Goal: Transaction & Acquisition: Purchase product/service

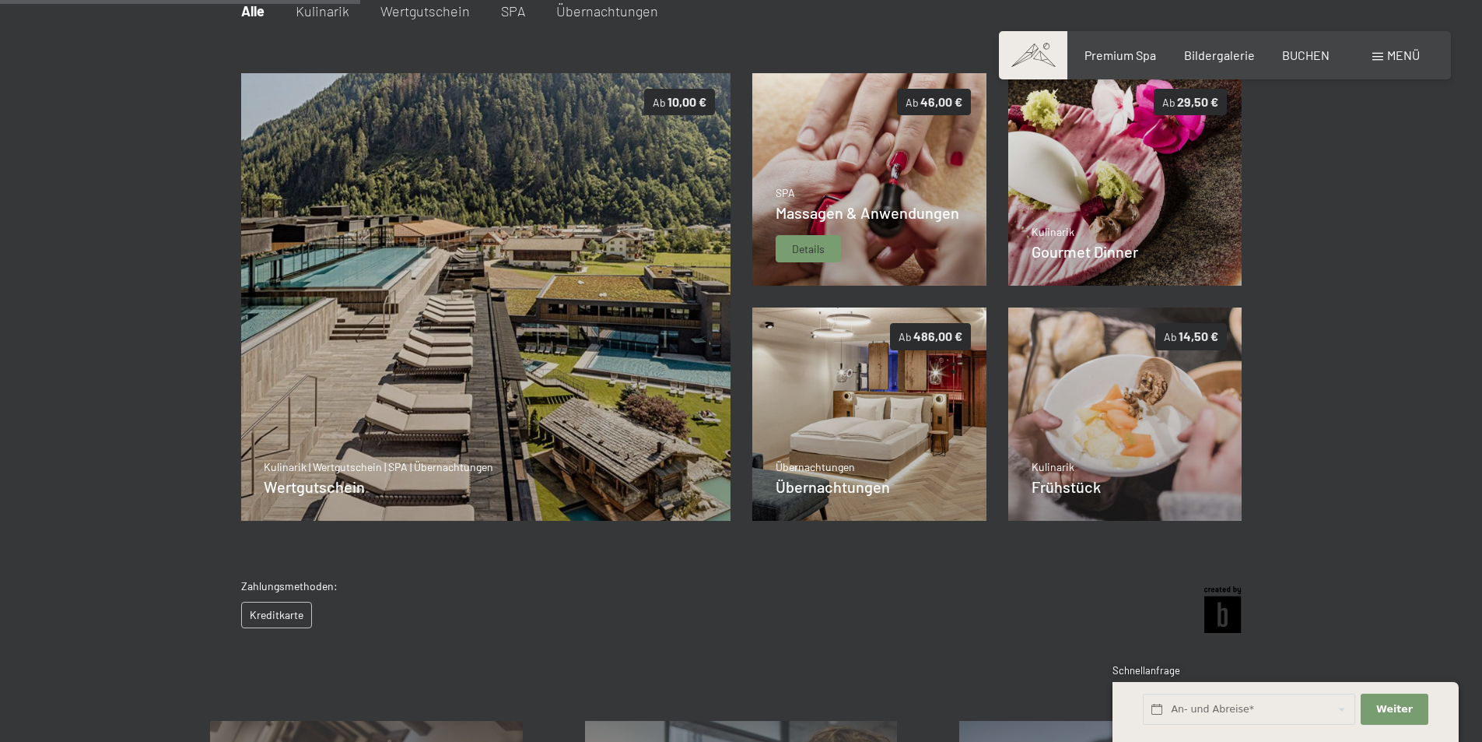
click at [865, 195] on p "SPA" at bounding box center [868, 193] width 184 height 16
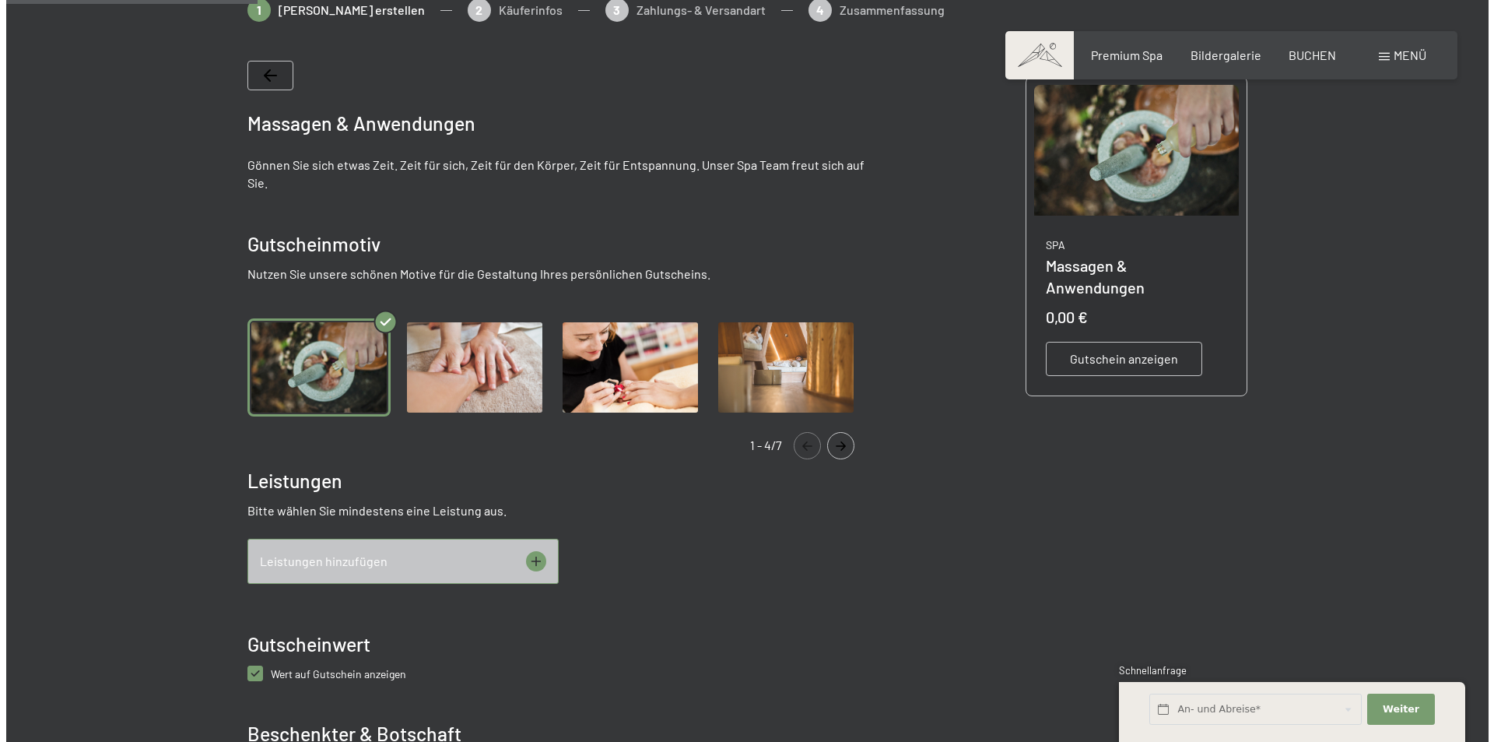
scroll to position [303, 0]
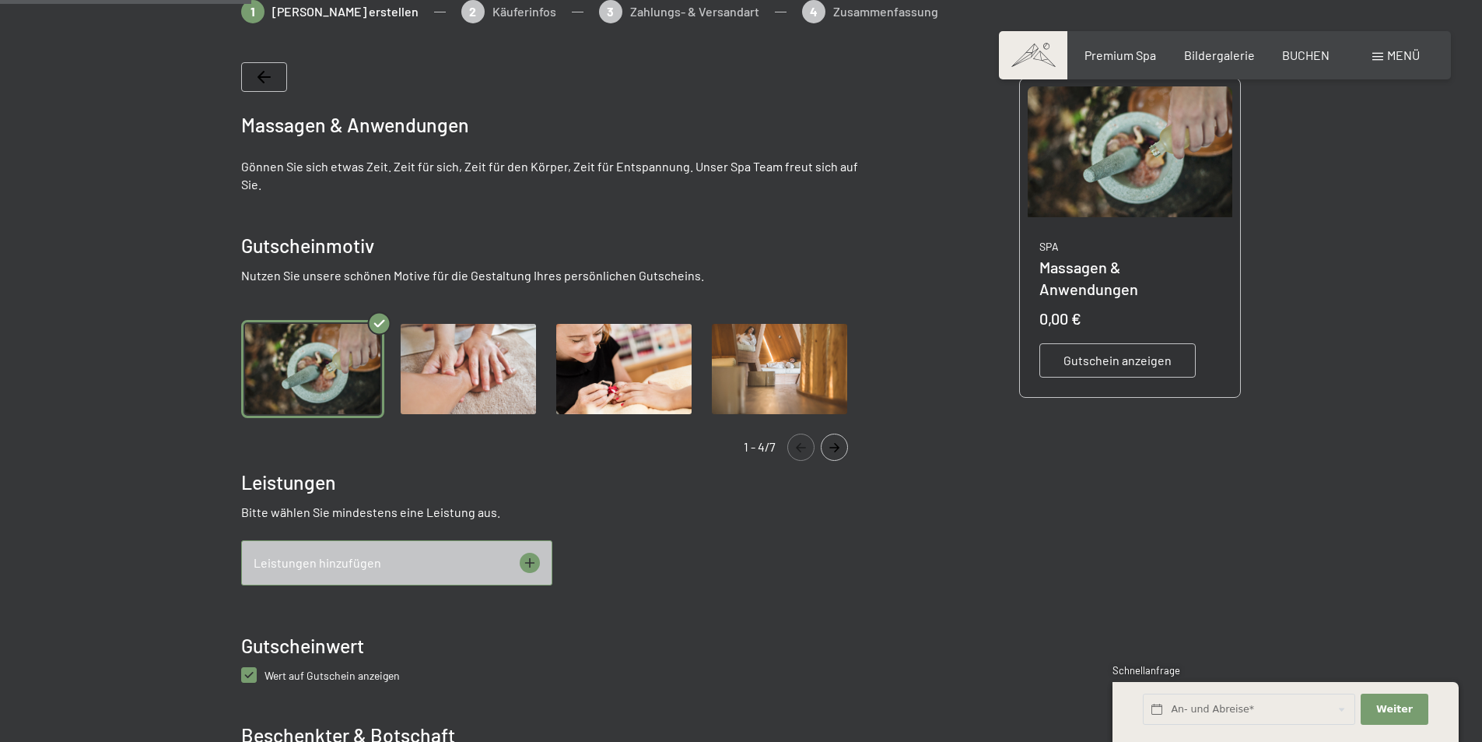
click at [534, 562] on icon at bounding box center [530, 562] width 20 height 20
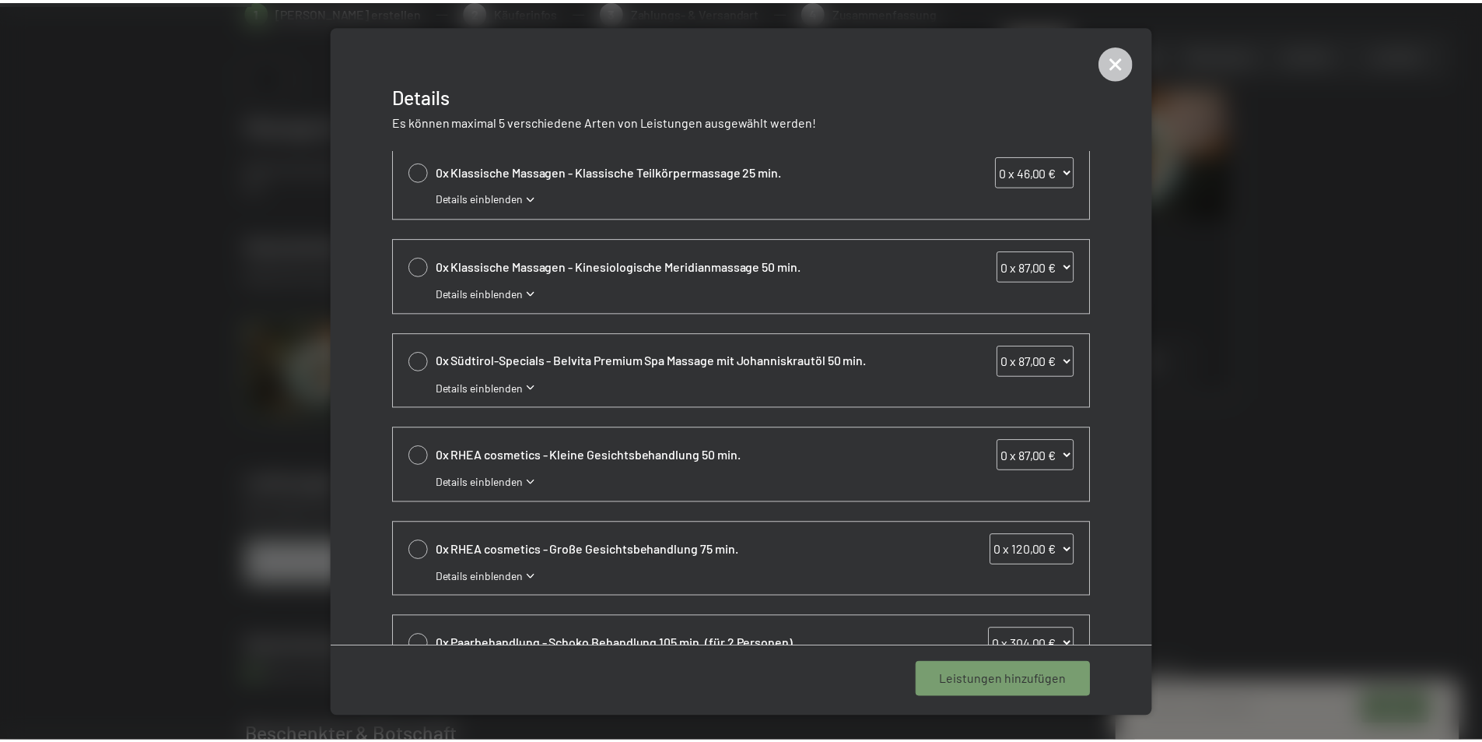
scroll to position [0, 0]
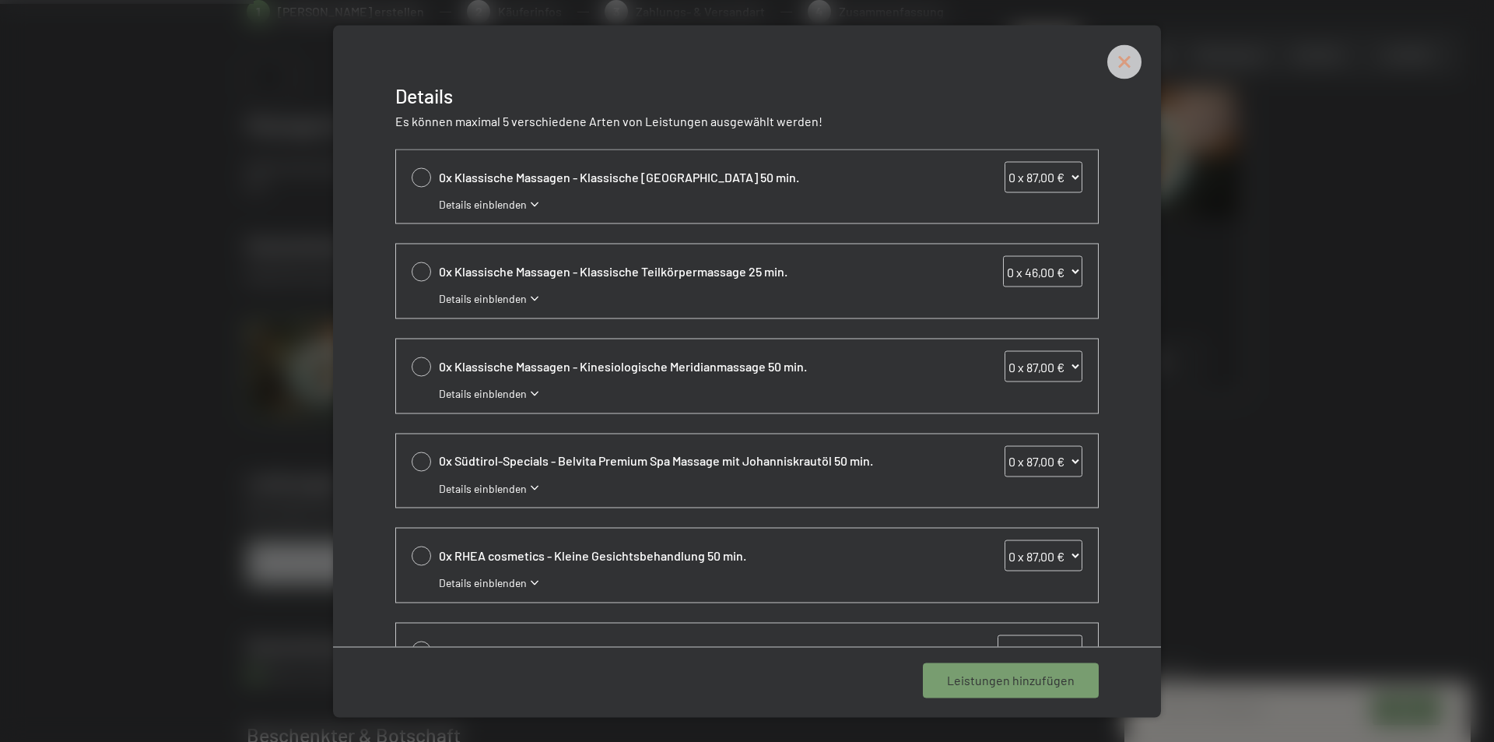
click at [1134, 58] on icon at bounding box center [1124, 61] width 34 height 34
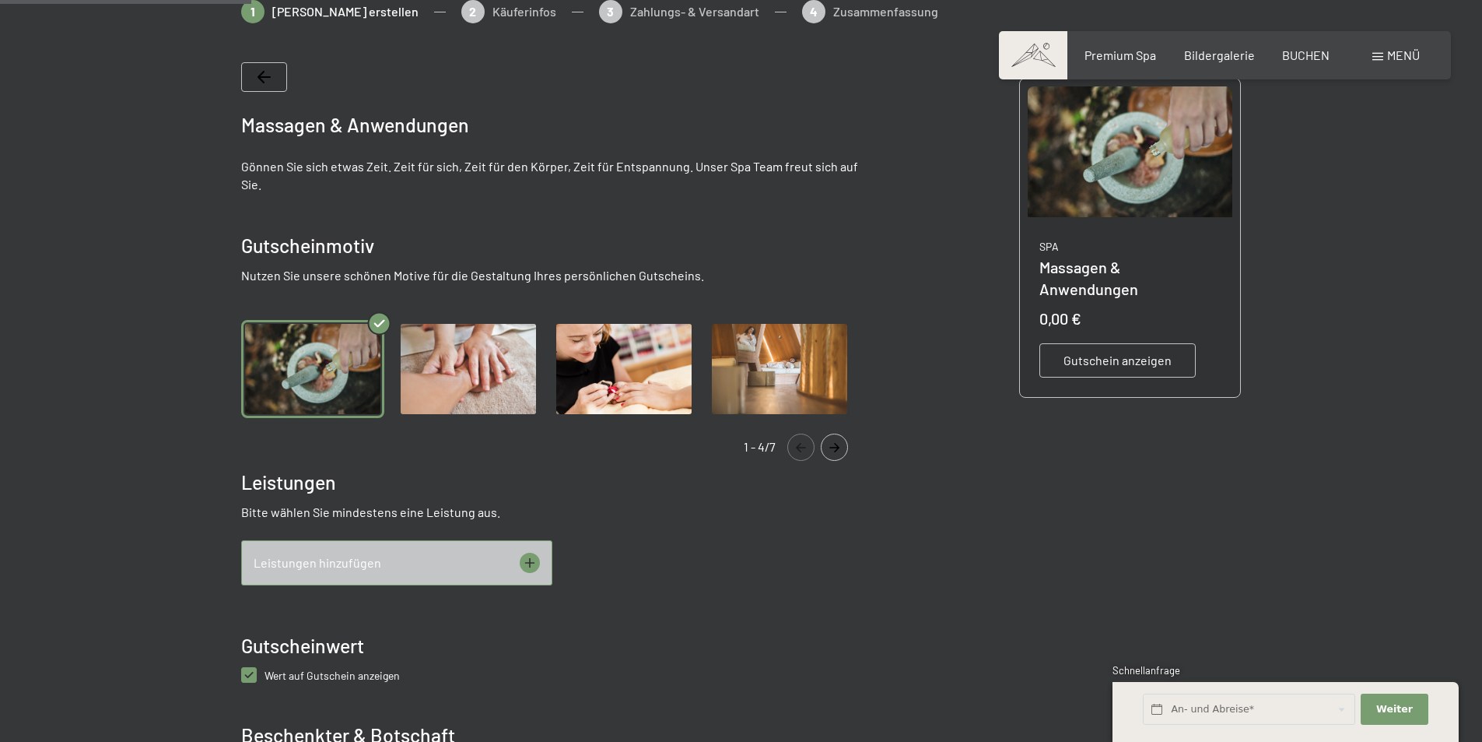
click at [1081, 309] on span "0,00 €" at bounding box center [1061, 318] width 42 height 19
click at [1071, 309] on span "0,00 €" at bounding box center [1061, 318] width 42 height 19
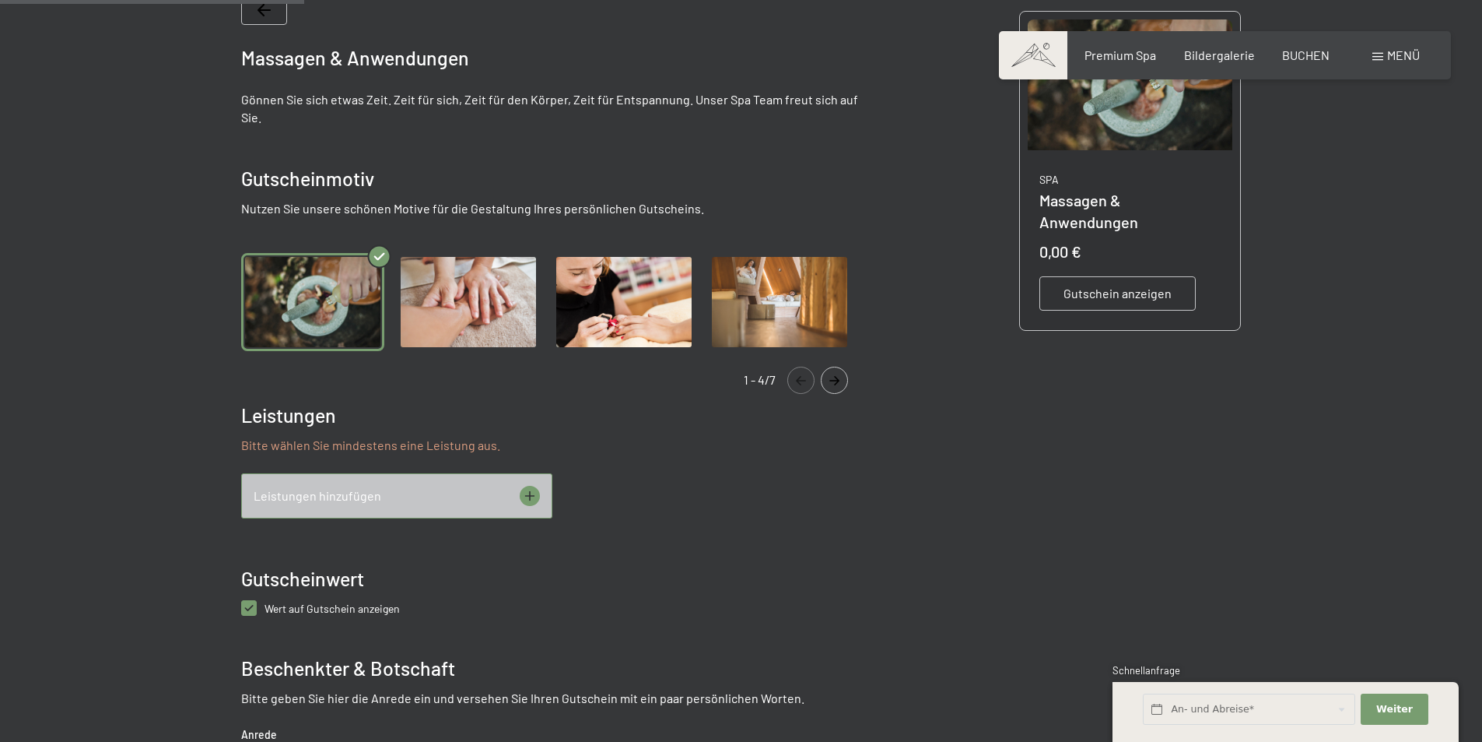
scroll to position [367, 0]
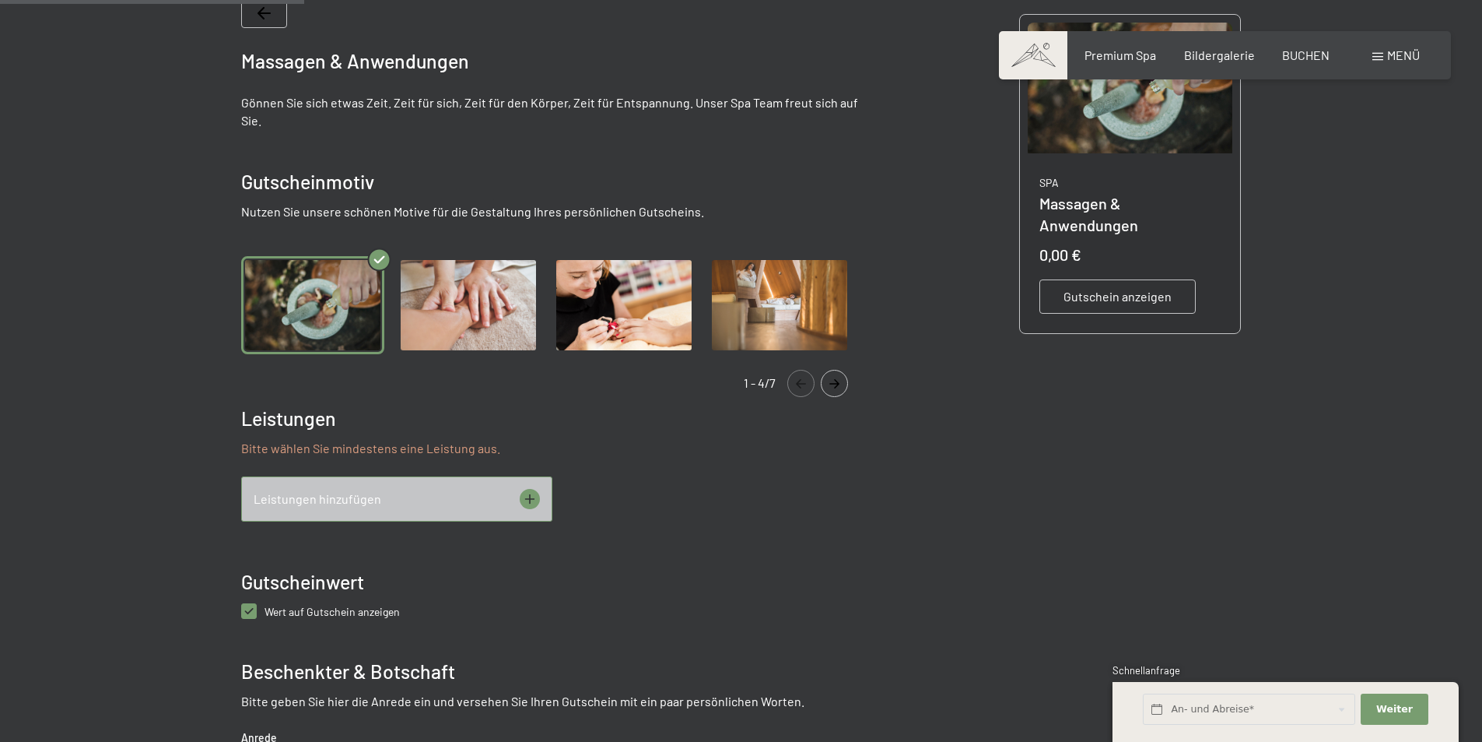
click at [1065, 288] on span "Gutschein anzeigen" at bounding box center [1118, 296] width 108 height 17
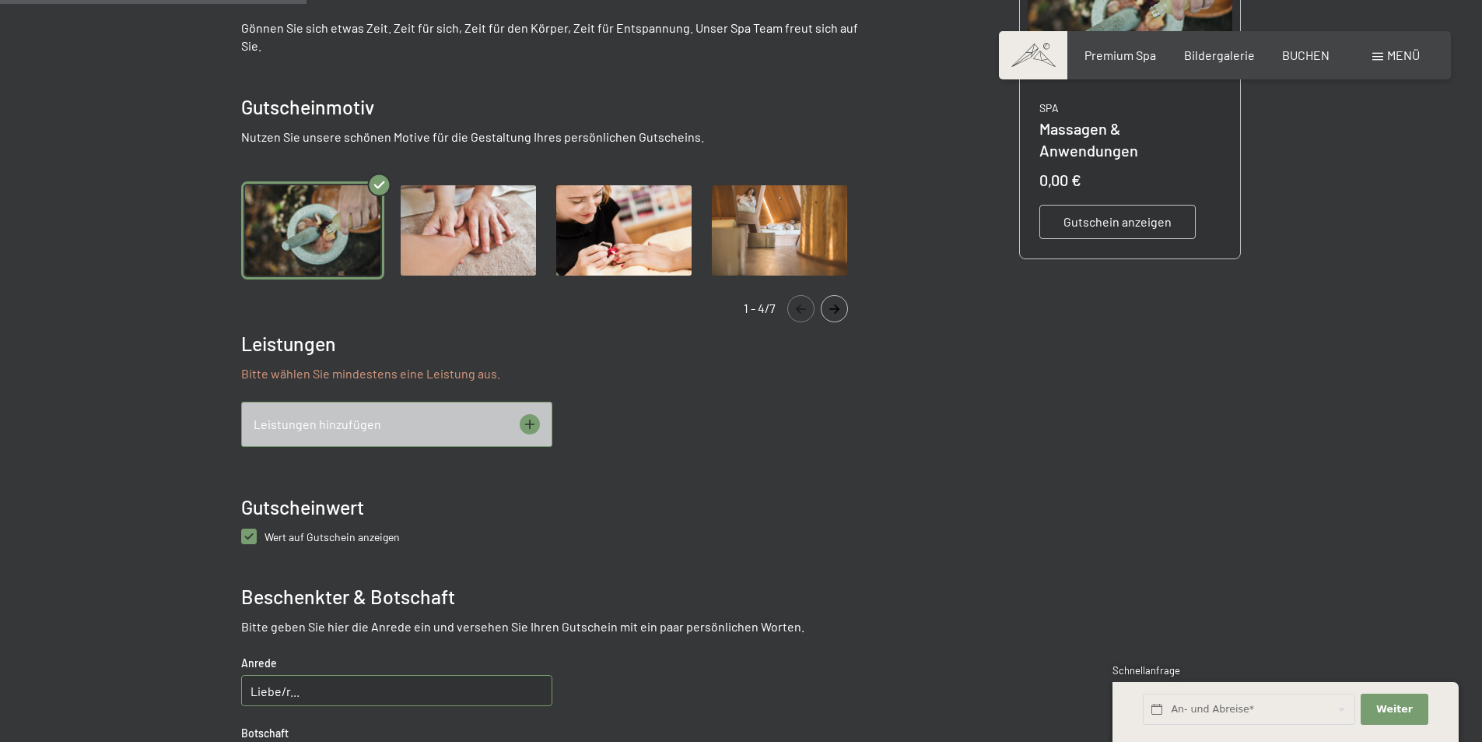
scroll to position [445, 0]
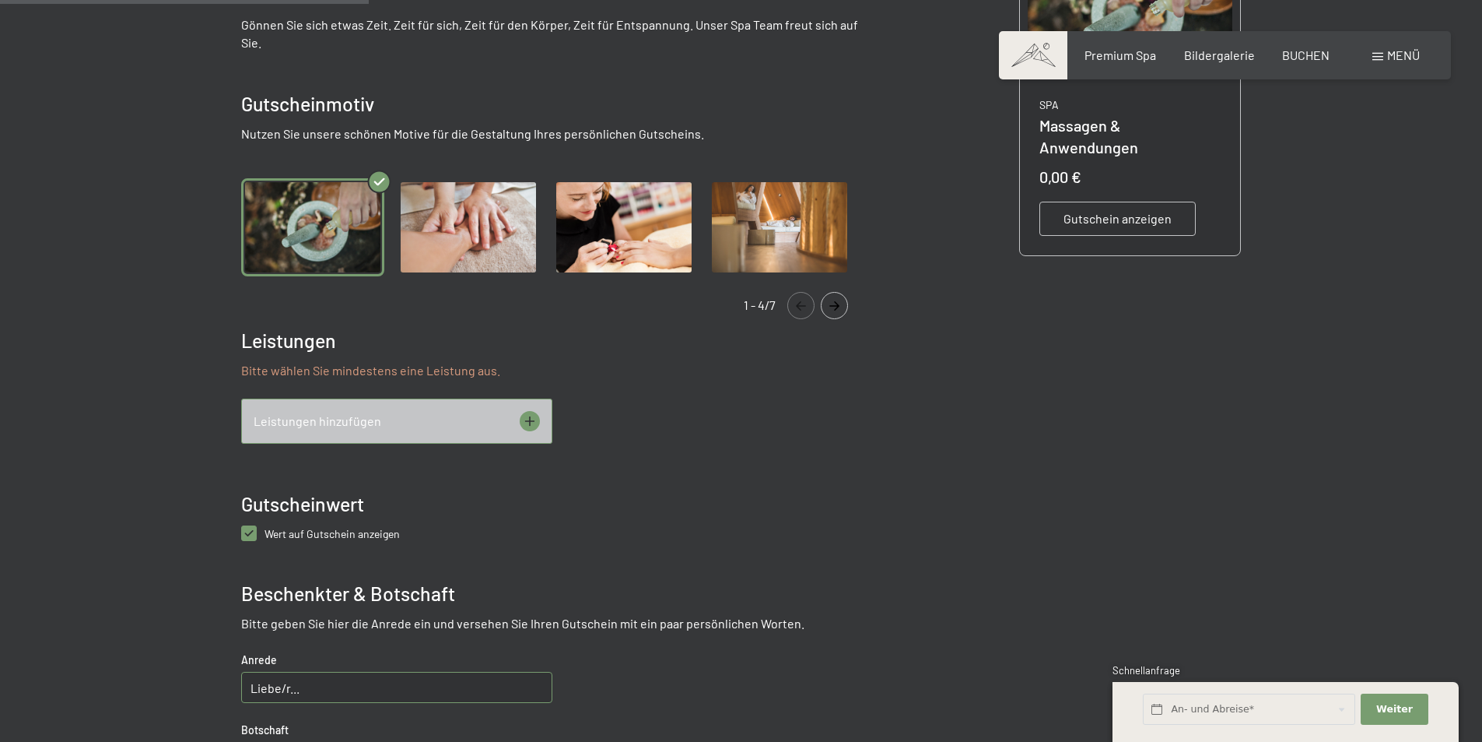
click at [1101, 166] on div "0,00 €" at bounding box center [1131, 177] width 182 height 22
click at [1096, 121] on span "Massagen & Anwendungen" at bounding box center [1089, 136] width 99 height 40
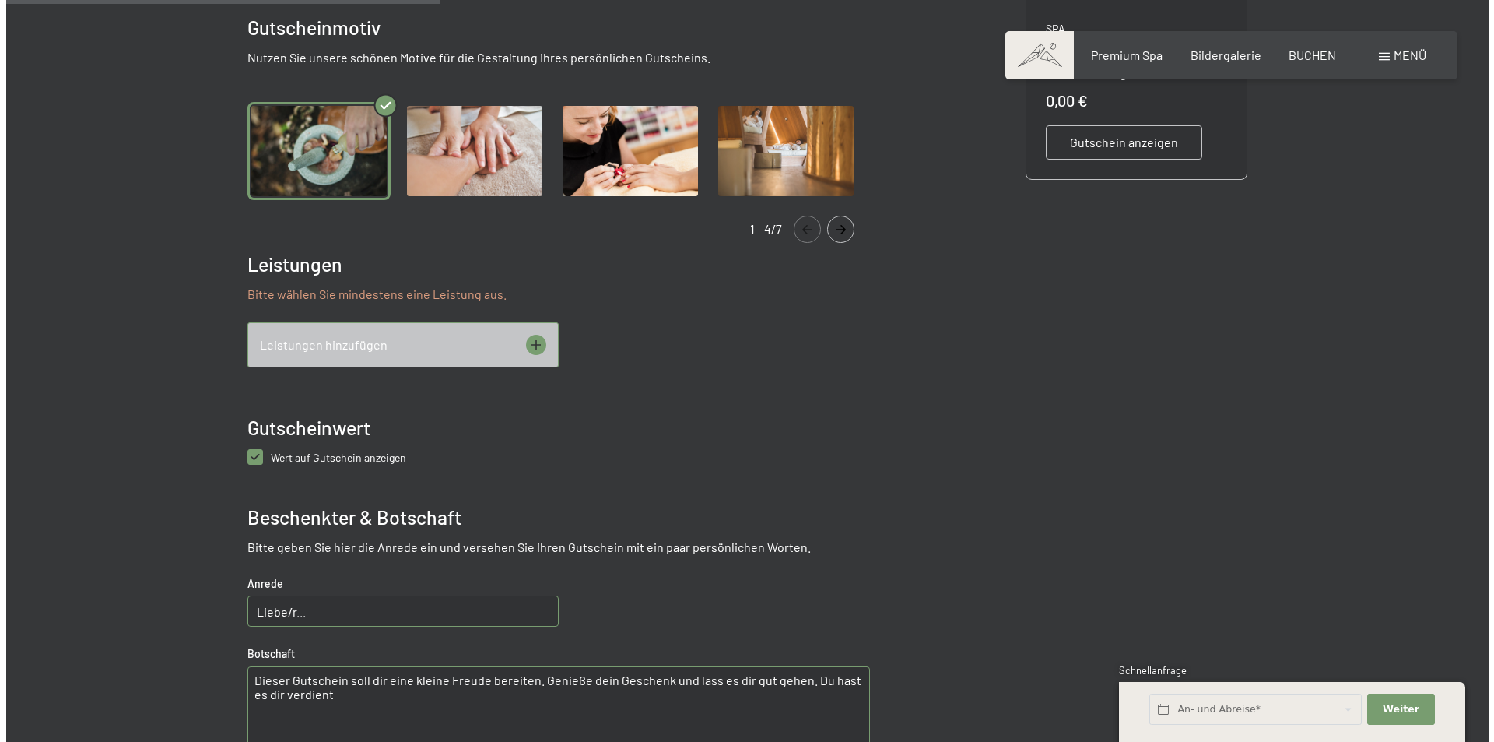
scroll to position [523, 0]
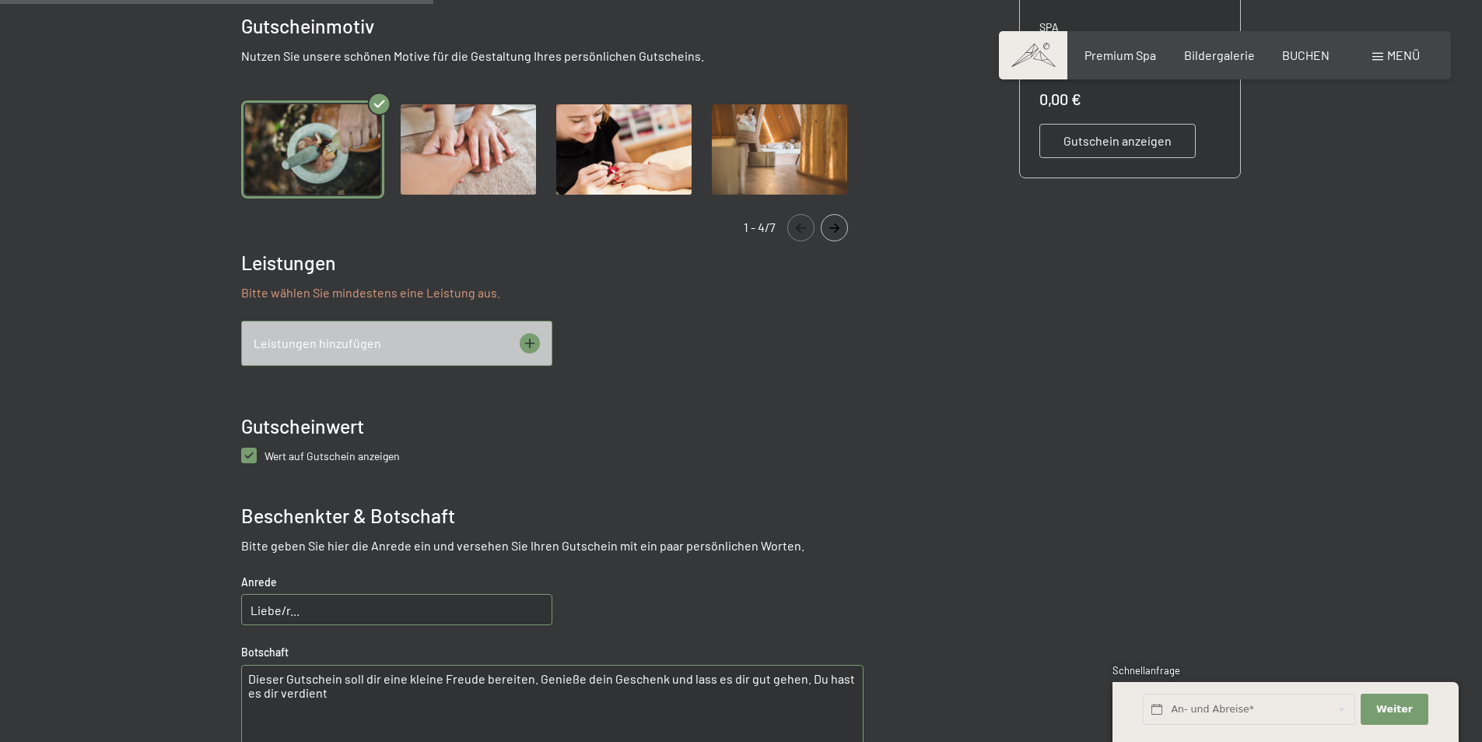
click at [528, 338] on icon at bounding box center [530, 343] width 20 height 20
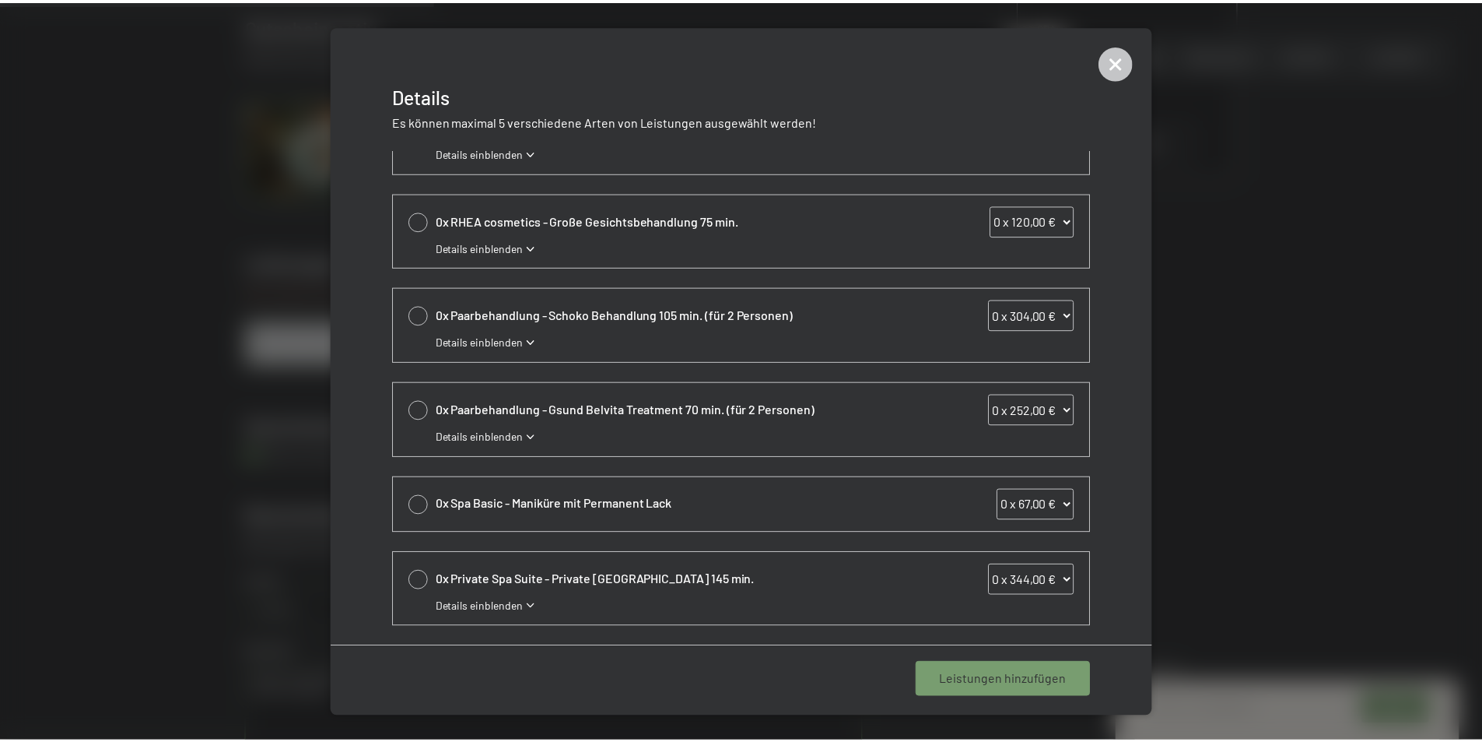
scroll to position [0, 0]
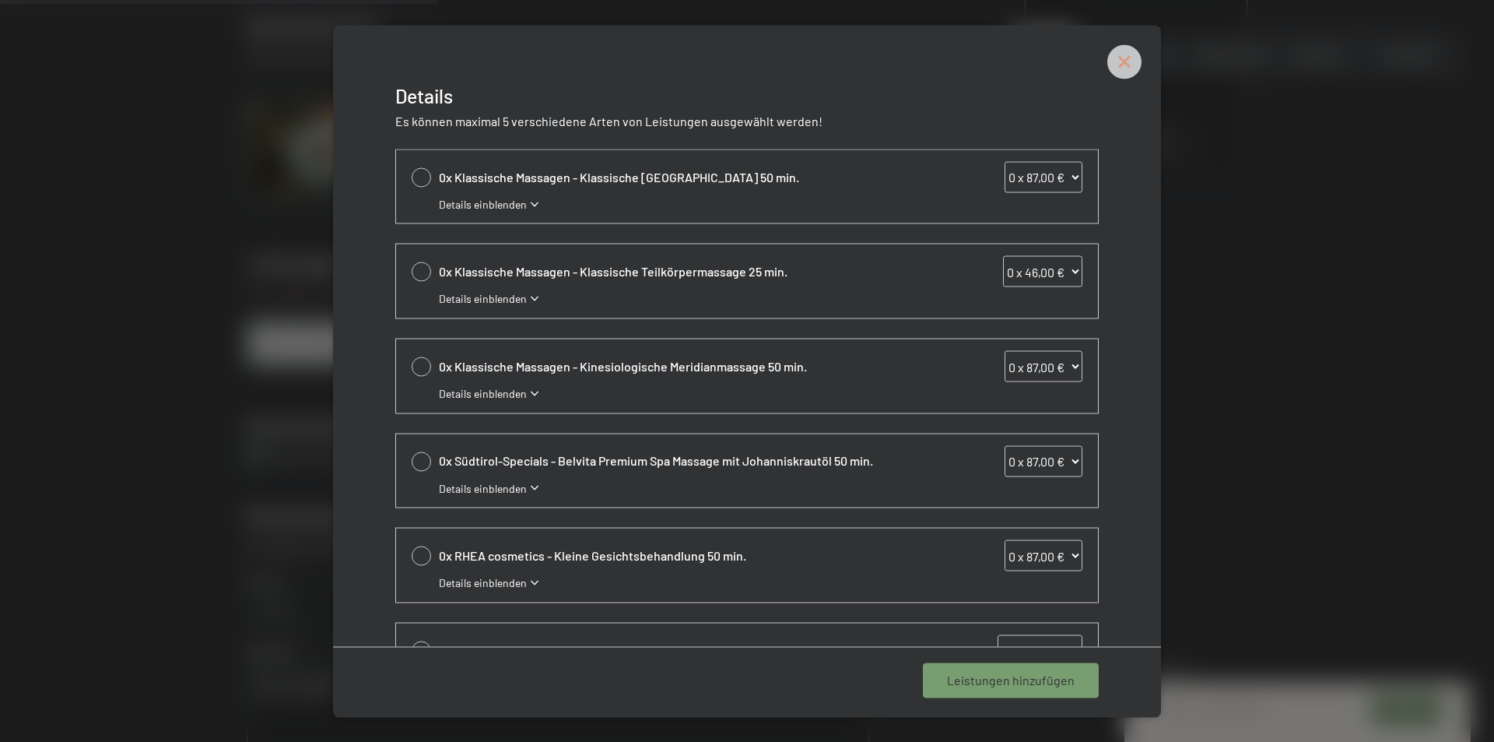
click at [1122, 63] on icon at bounding box center [1125, 62] width 16 height 16
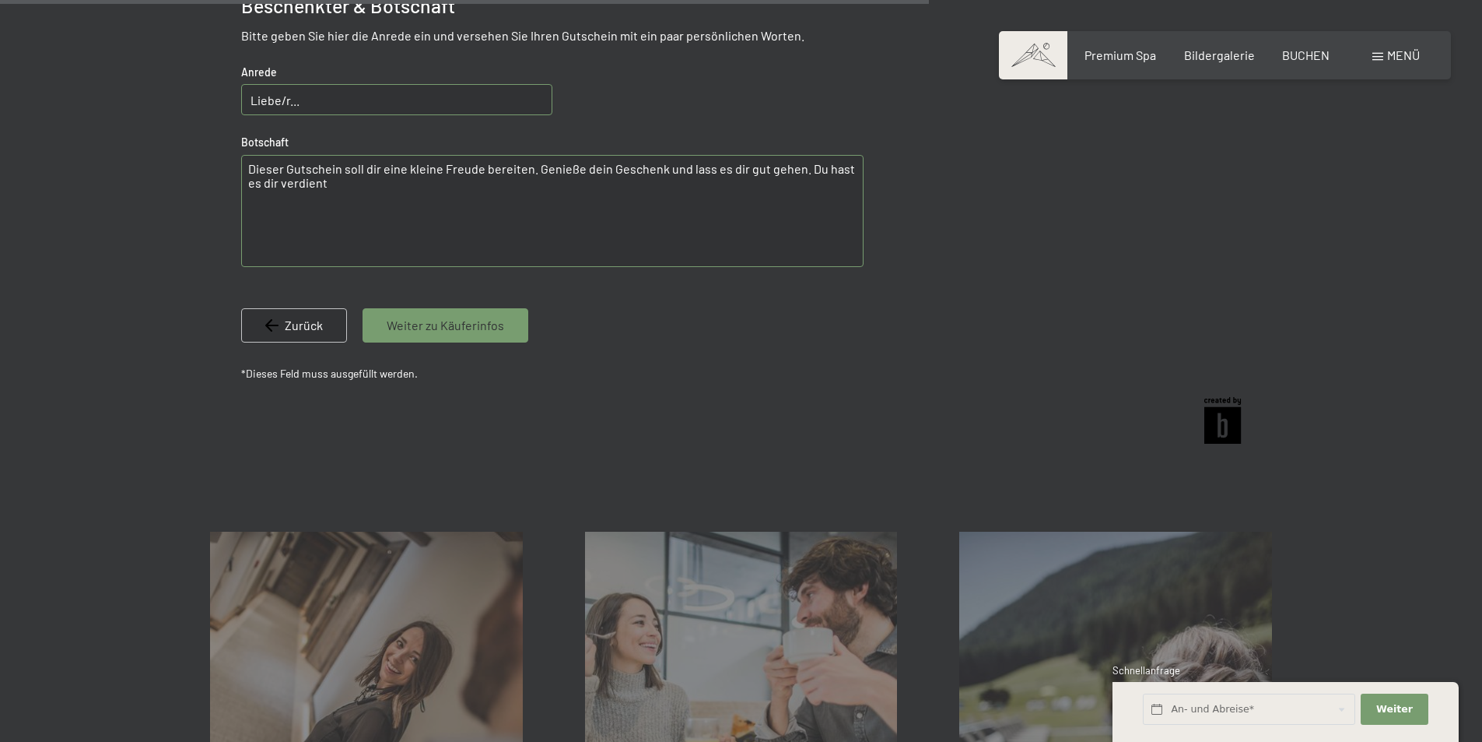
scroll to position [912, 0]
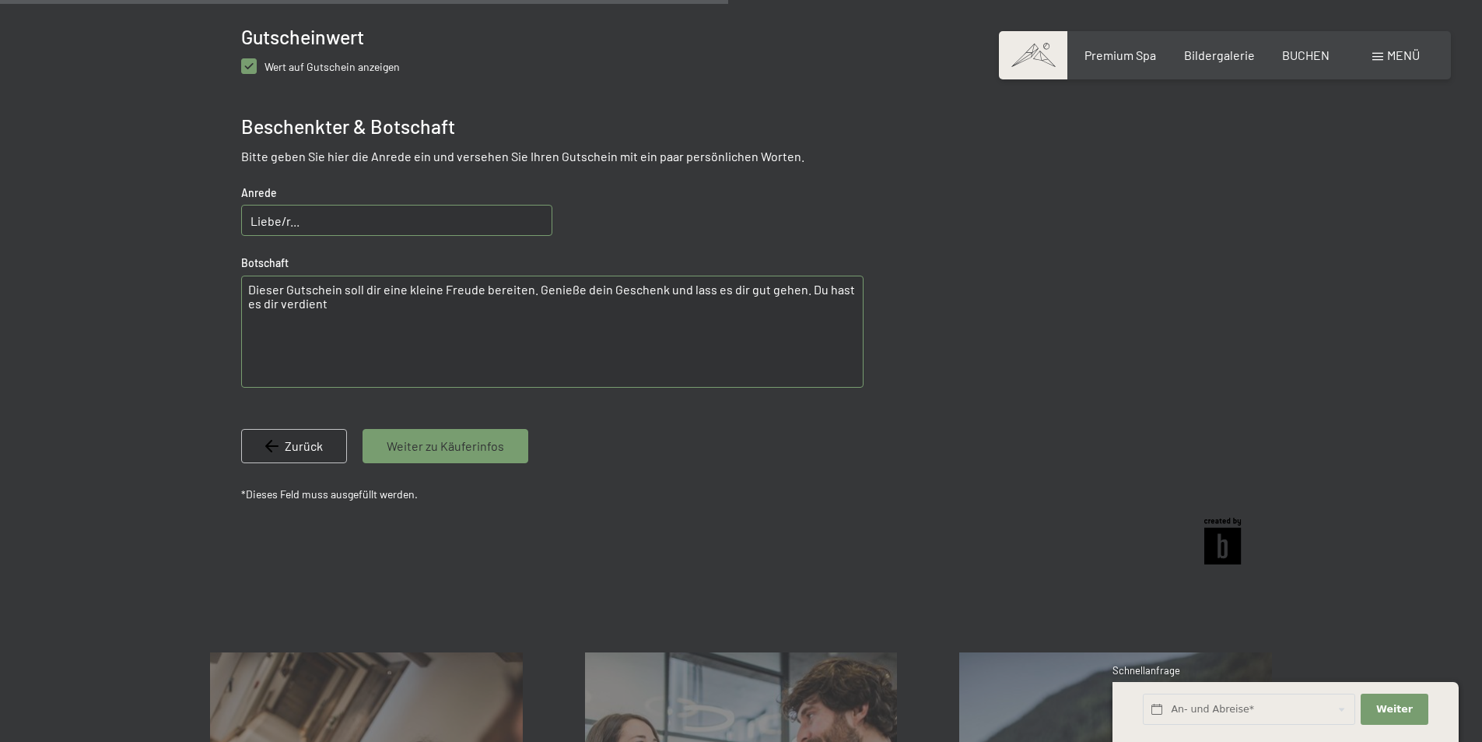
click at [459, 440] on span "Weiter zu Käuferinfos" at bounding box center [445, 445] width 117 height 17
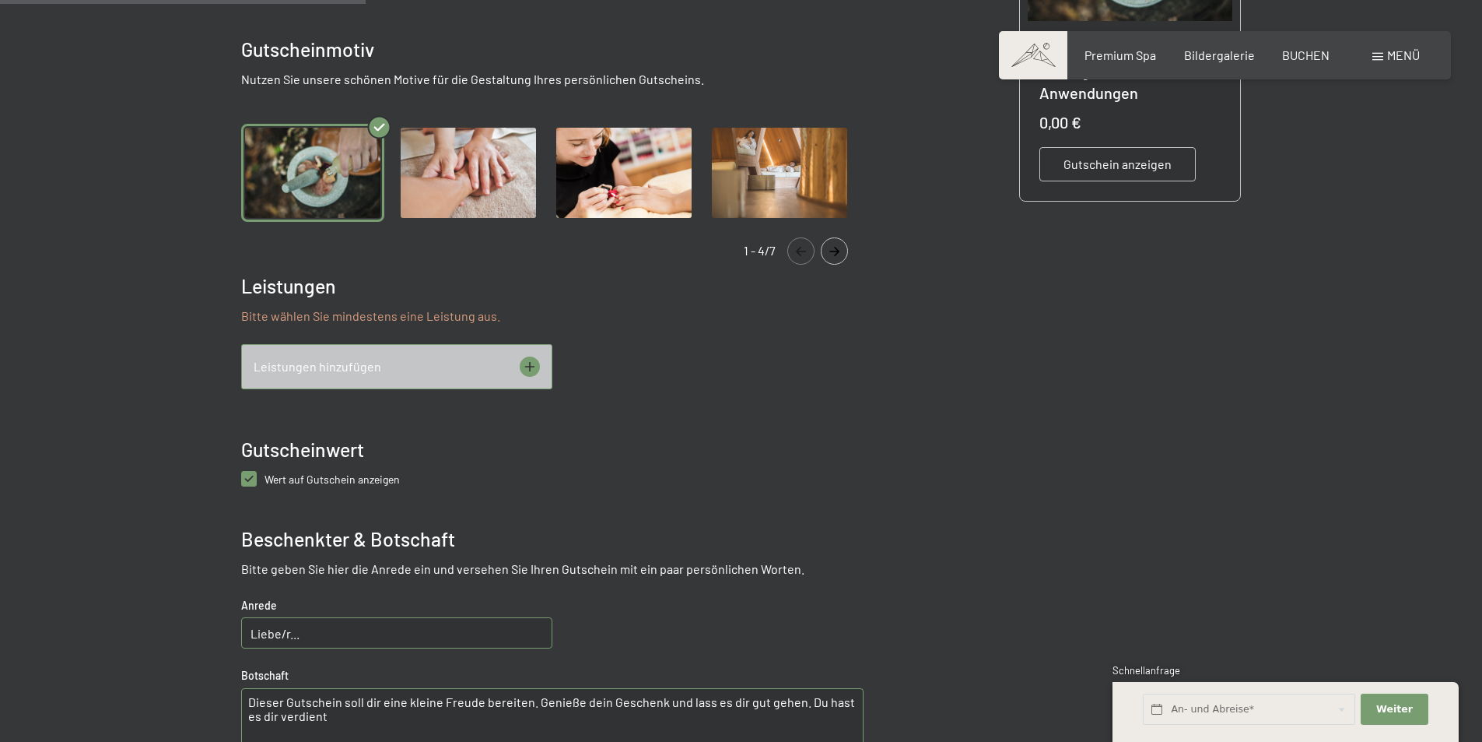
scroll to position [445, 0]
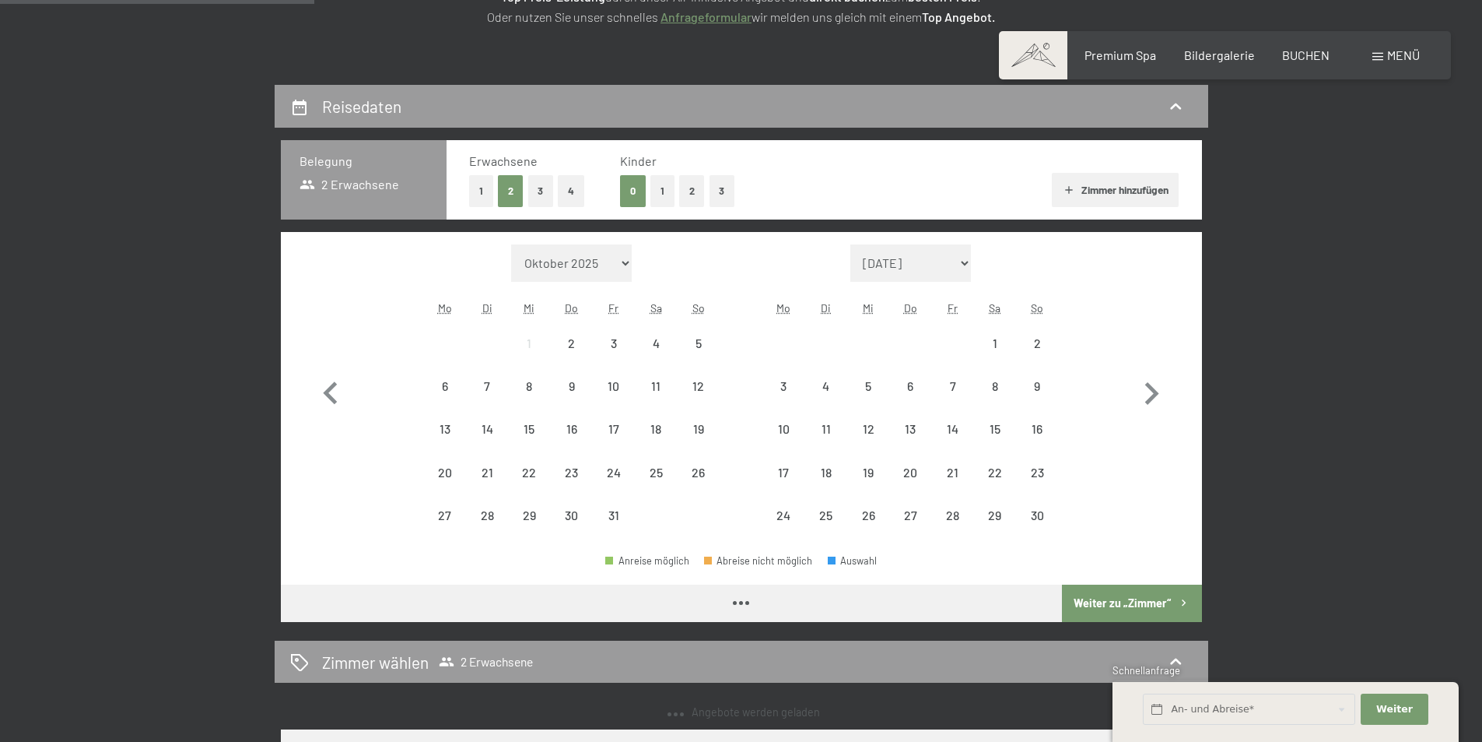
scroll to position [311, 0]
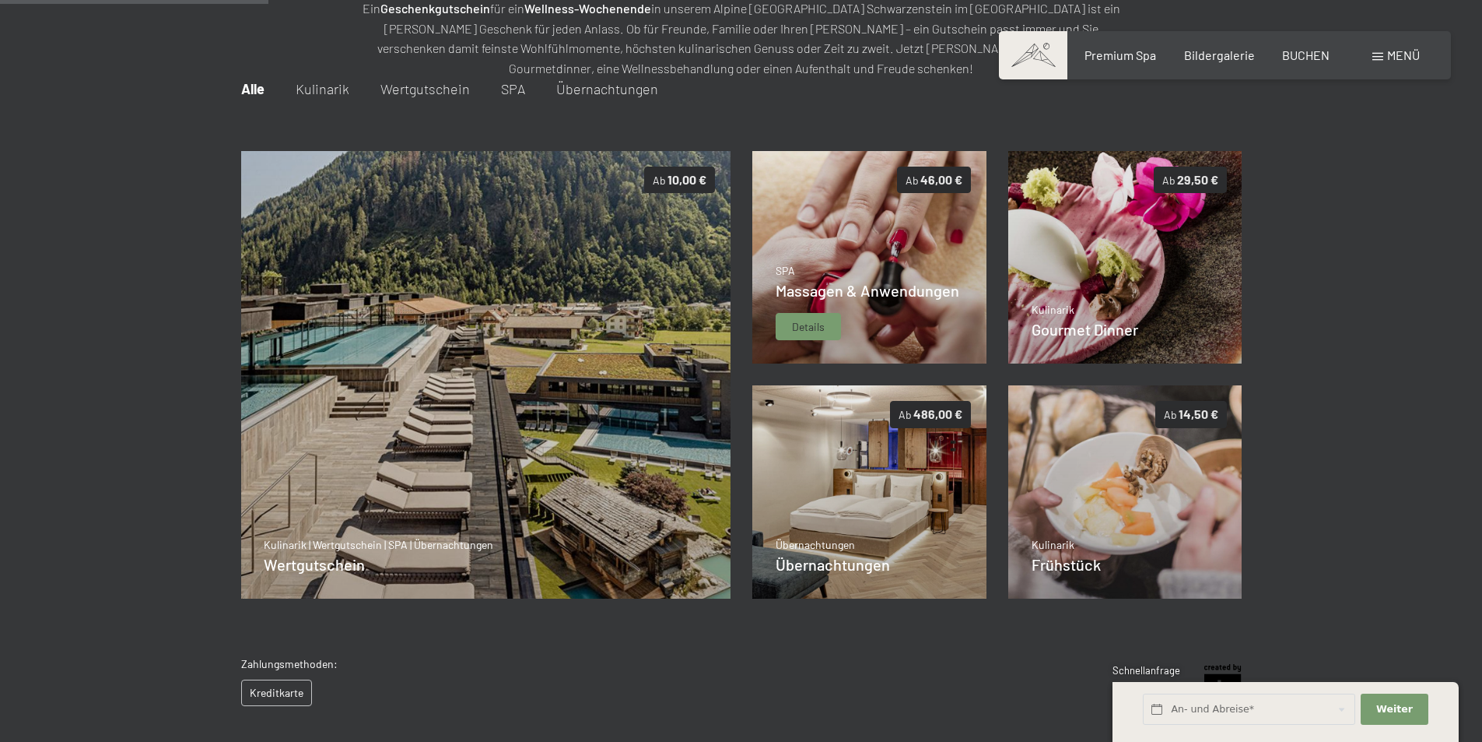
click at [941, 290] on span "Massagen & Anwendungen" at bounding box center [868, 290] width 184 height 19
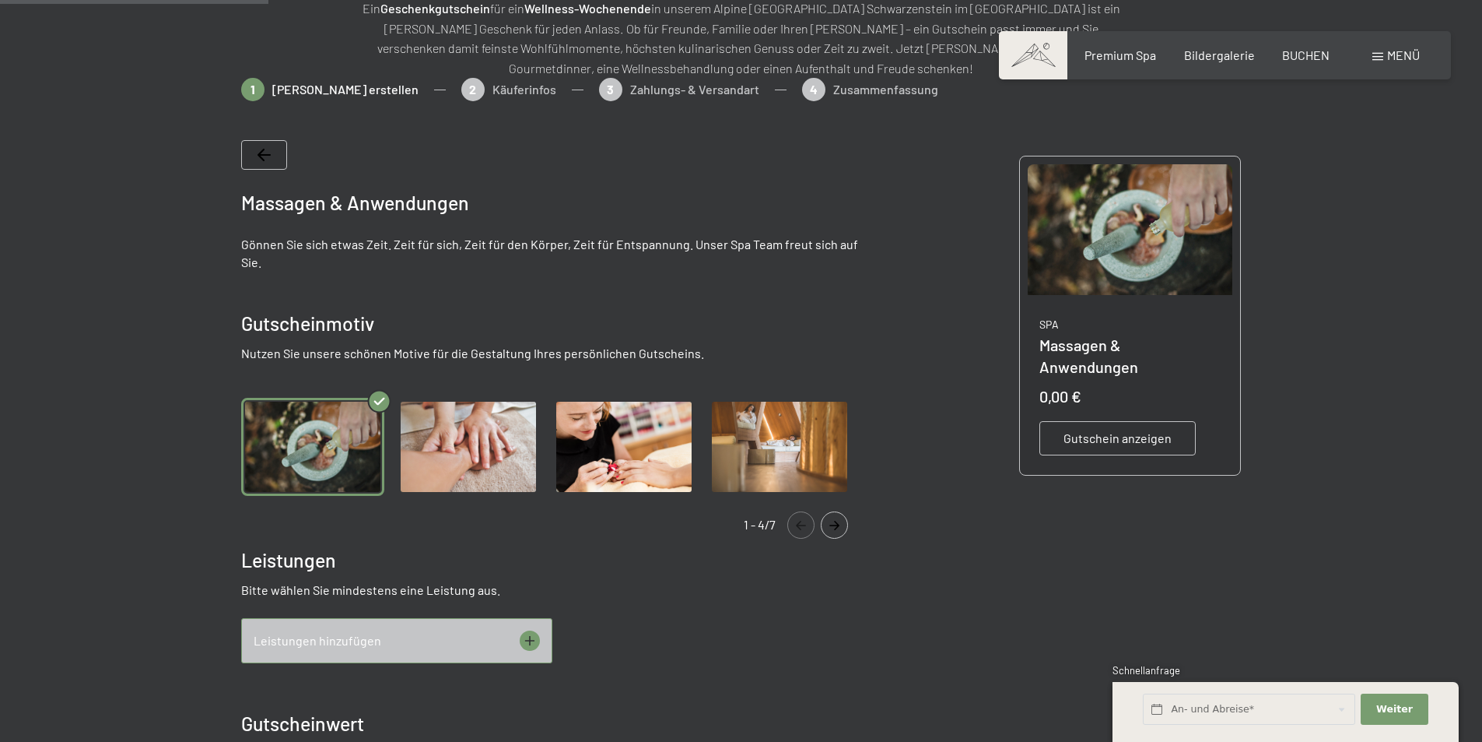
click at [1089, 430] on span "Gutschein anzeigen" at bounding box center [1118, 438] width 108 height 17
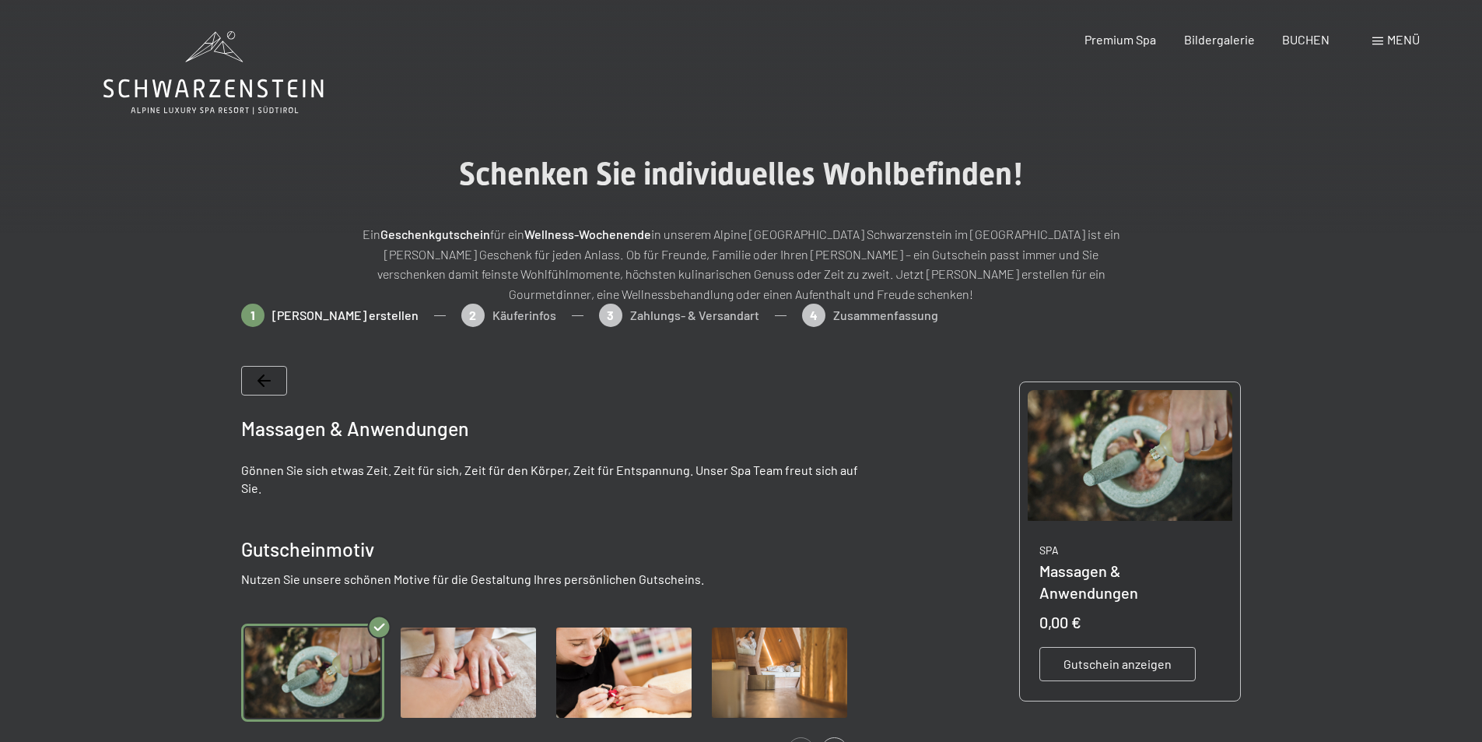
click at [1404, 37] on span "Menü" at bounding box center [1403, 39] width 33 height 15
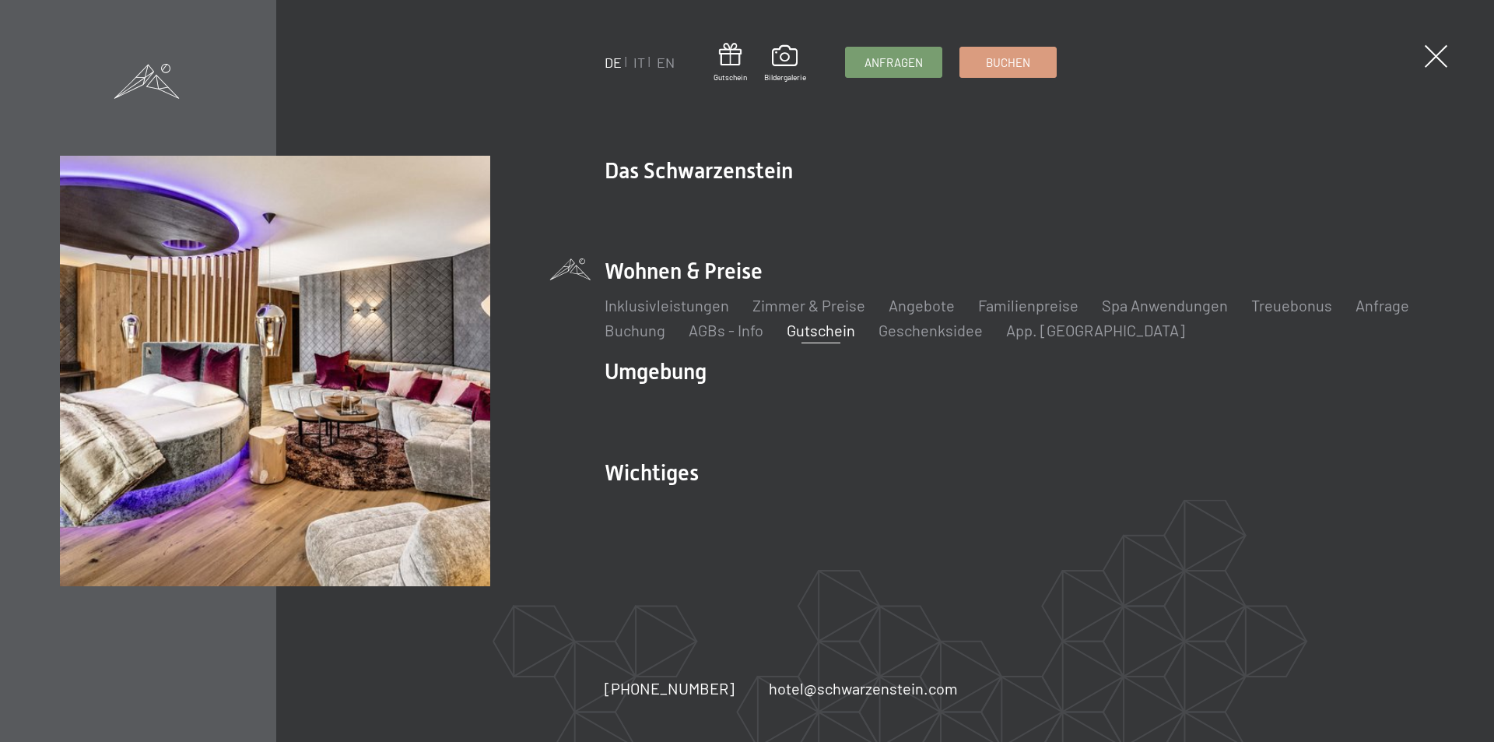
click at [829, 330] on link "Gutschein" at bounding box center [820, 330] width 68 height 19
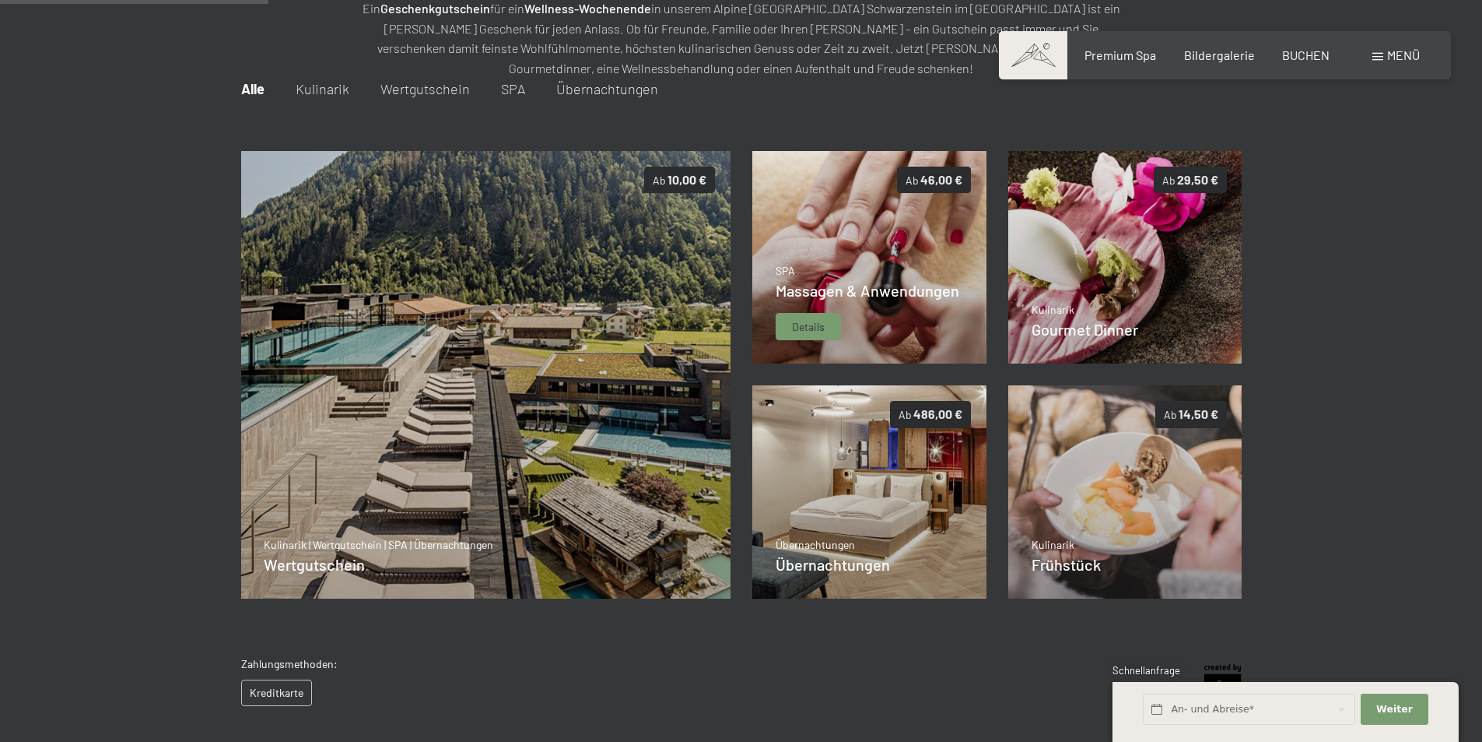
click at [889, 313] on div "SPA Massagen & Anwendungen Details" at bounding box center [868, 302] width 184 height 78
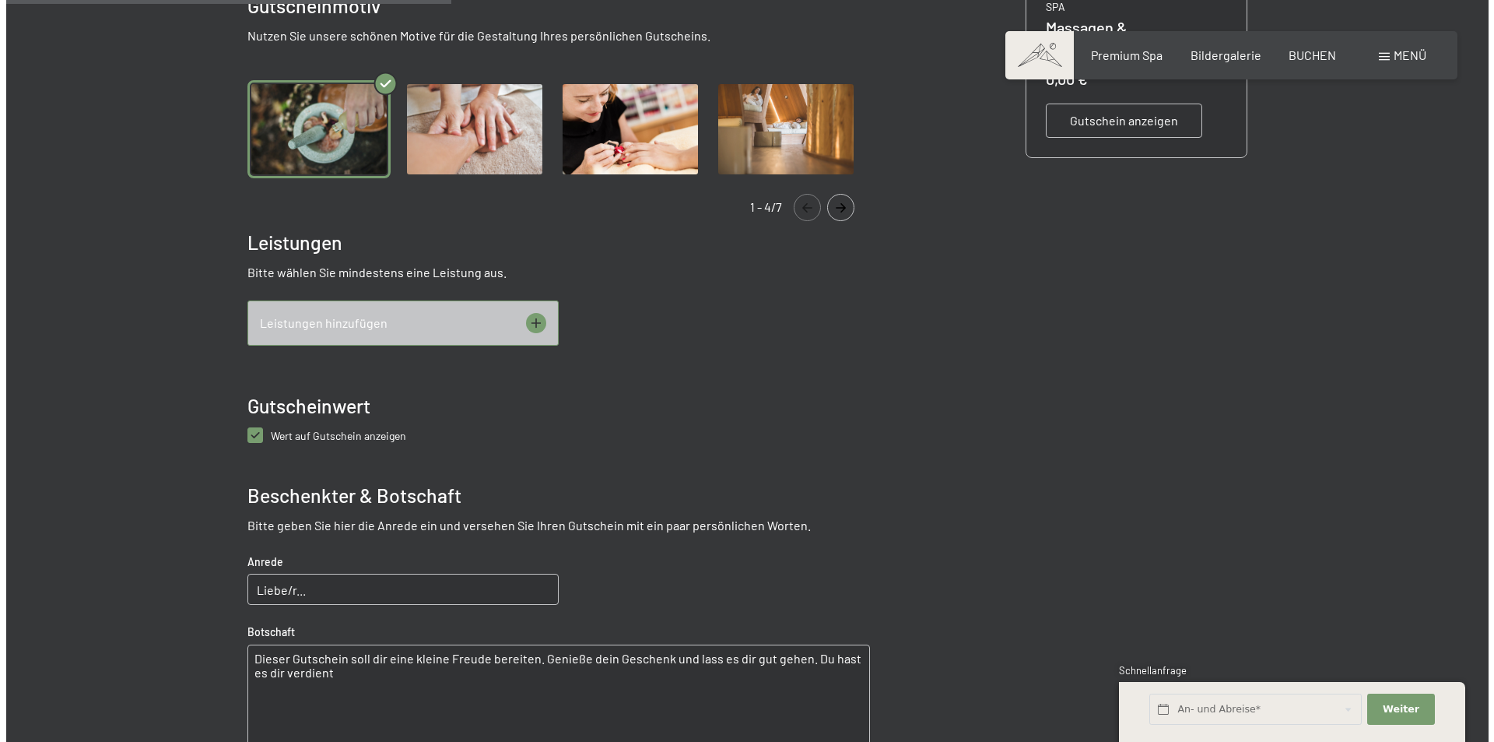
scroll to position [545, 0]
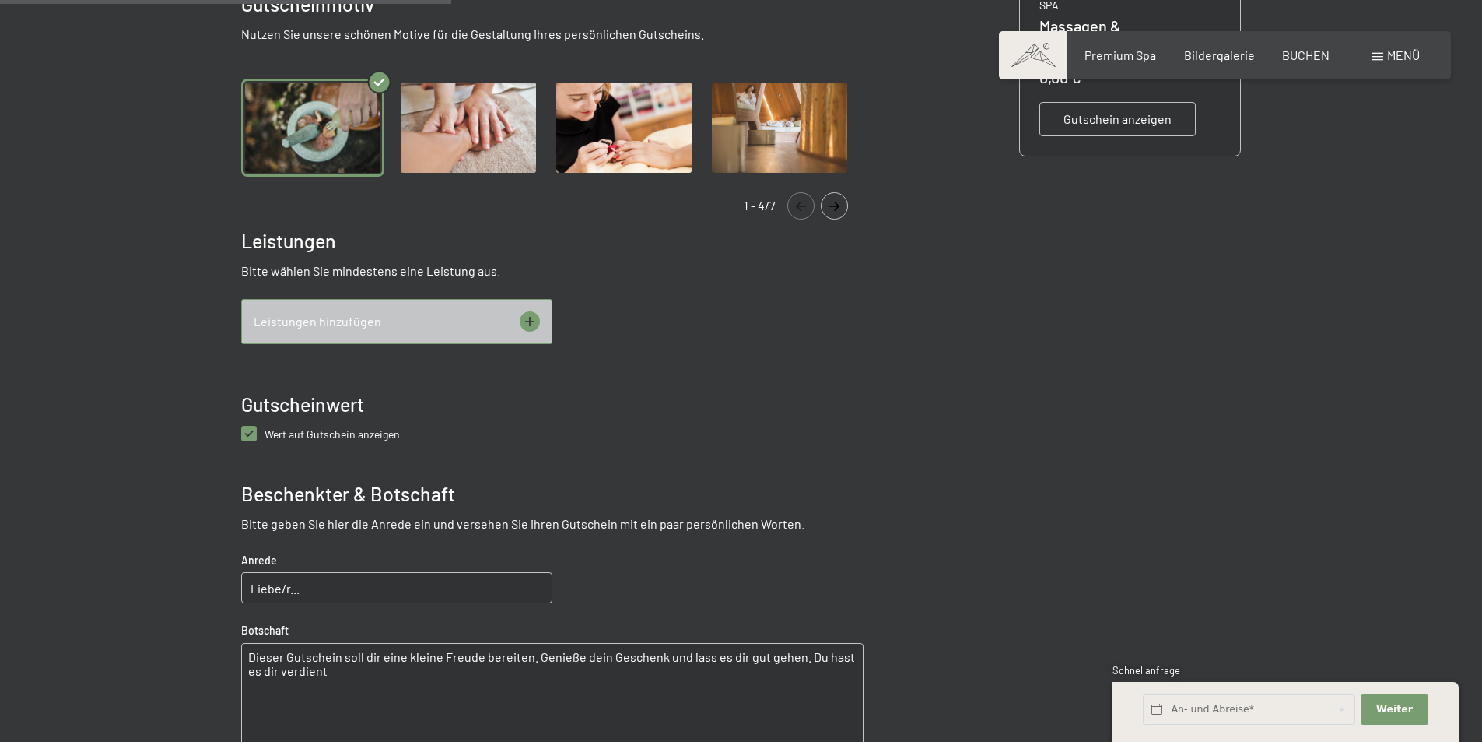
click at [475, 328] on div "Leistungen hinzufügen" at bounding box center [396, 321] width 311 height 45
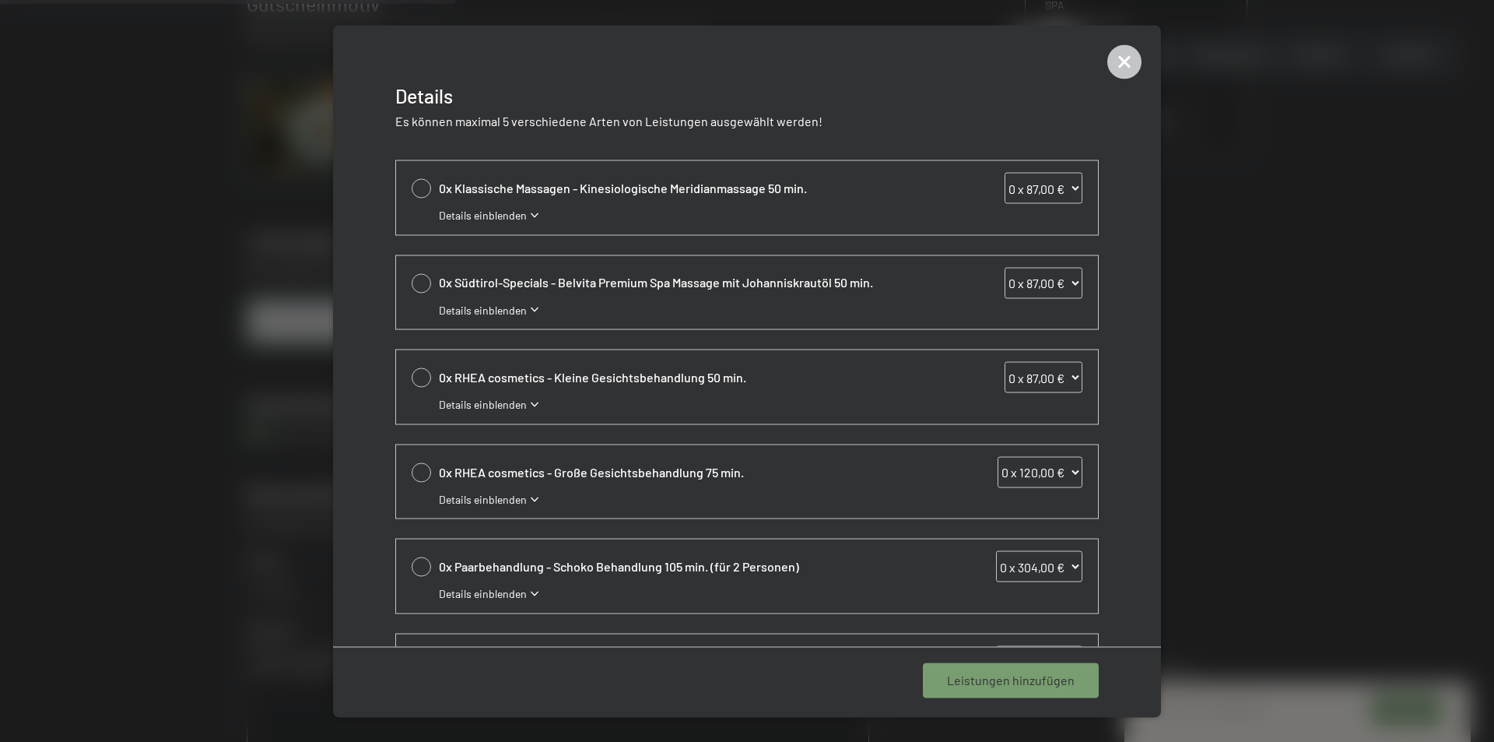
scroll to position [233, 0]
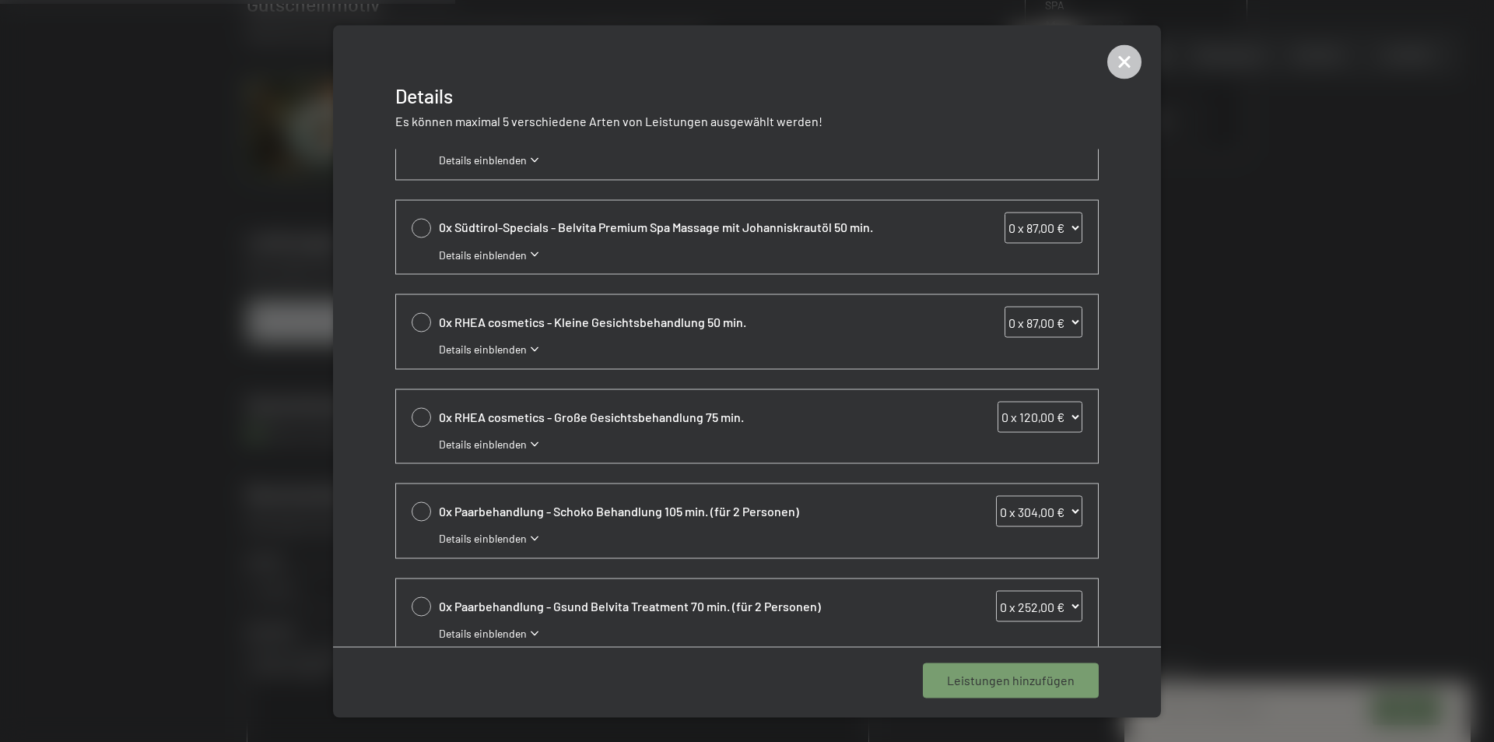
click at [533, 536] on icon at bounding box center [535, 538] width 8 height 5
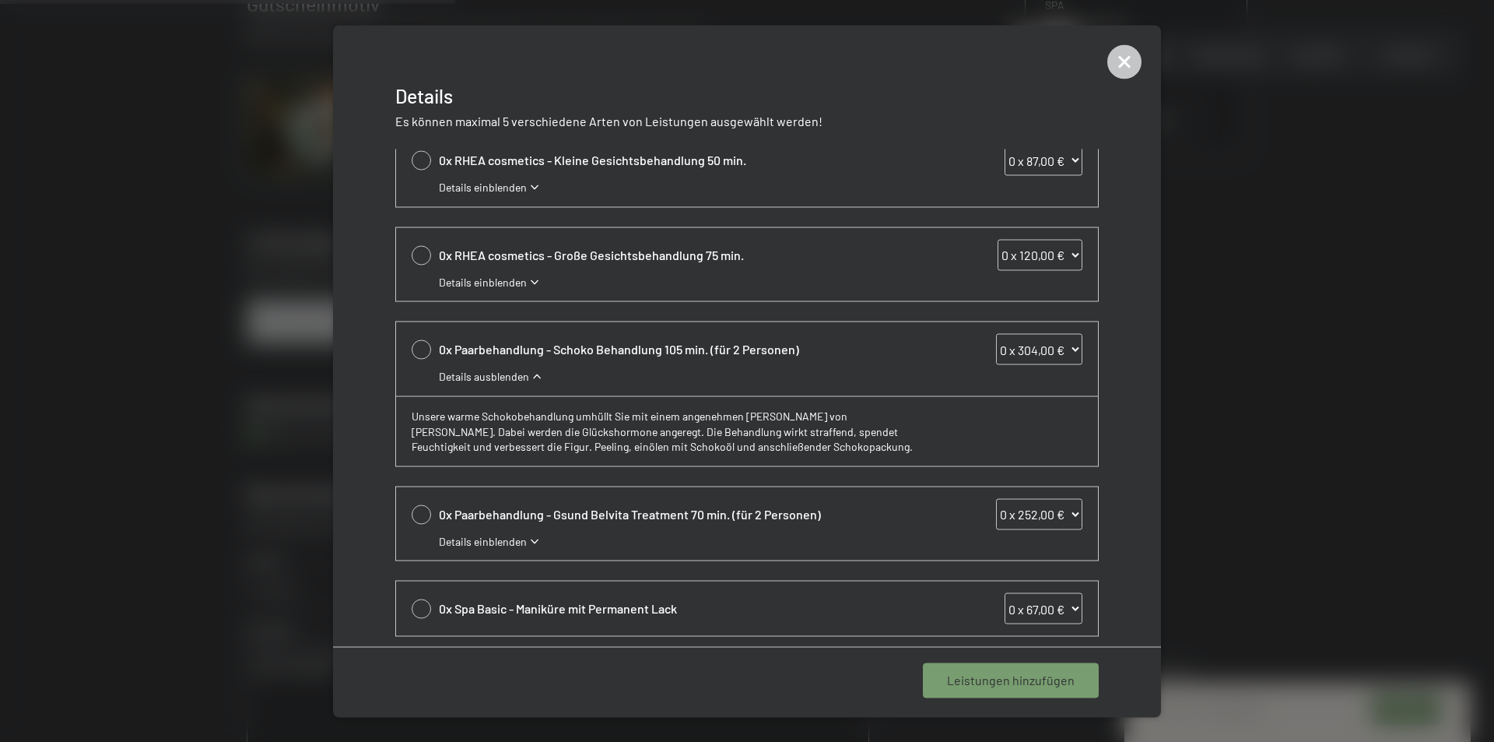
scroll to position [467, 0]
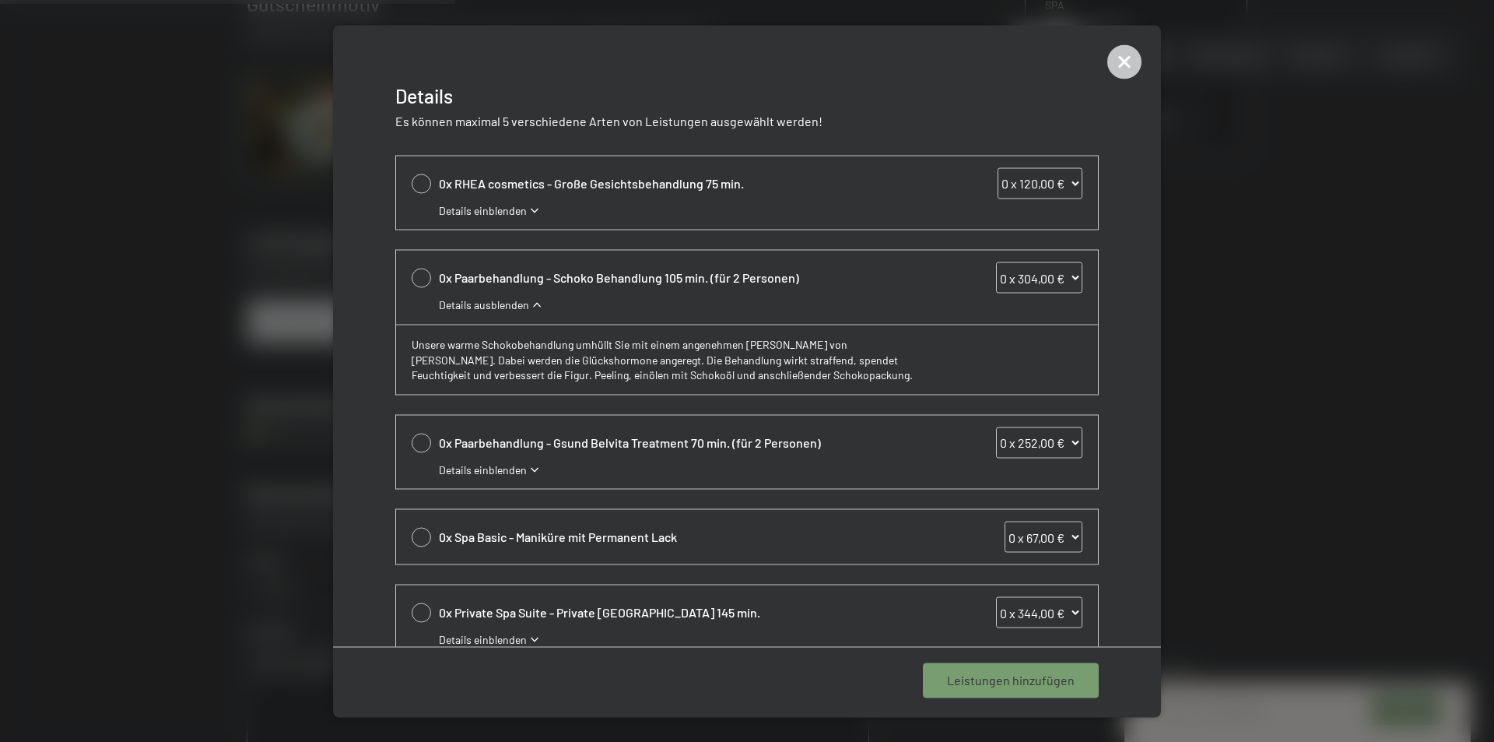
click at [531, 468] on icon at bounding box center [535, 469] width 8 height 5
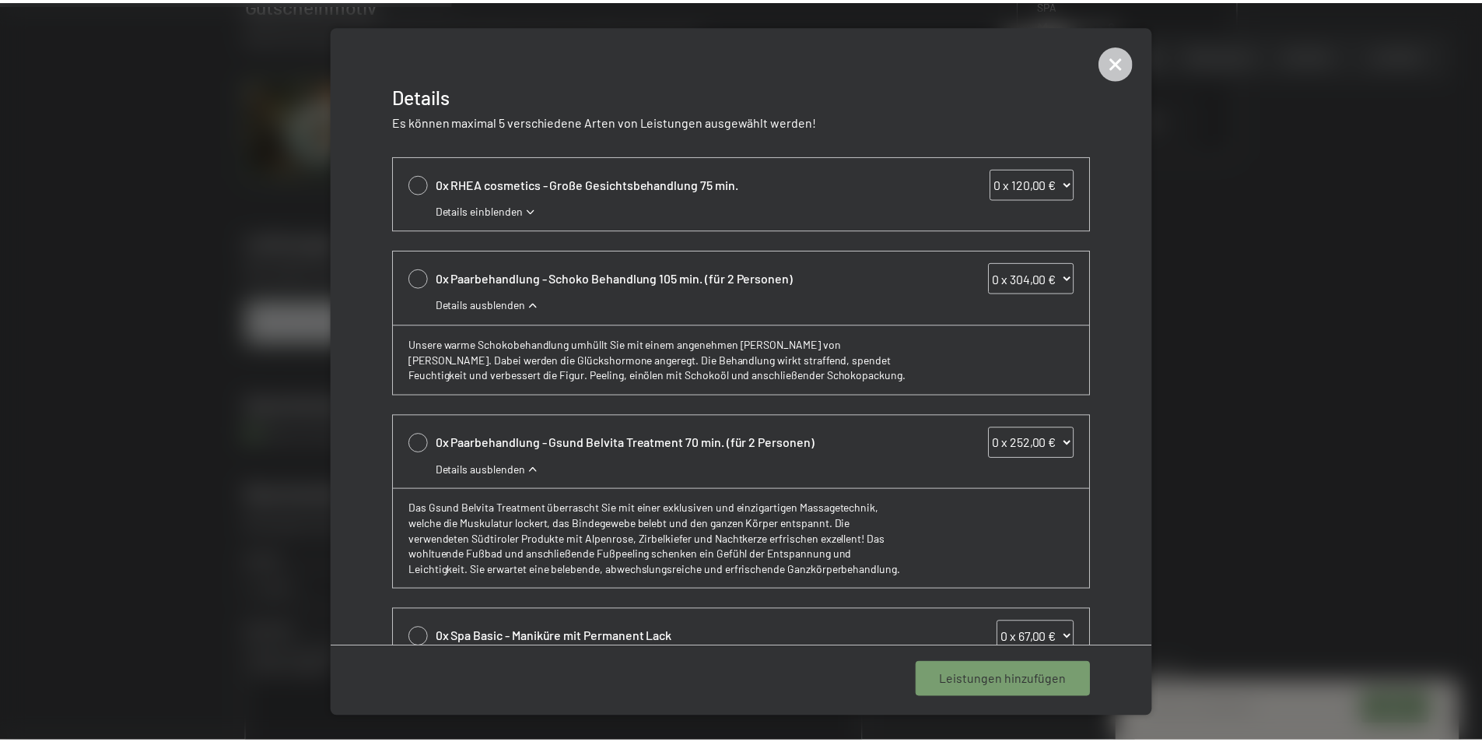
scroll to position [600, 0]
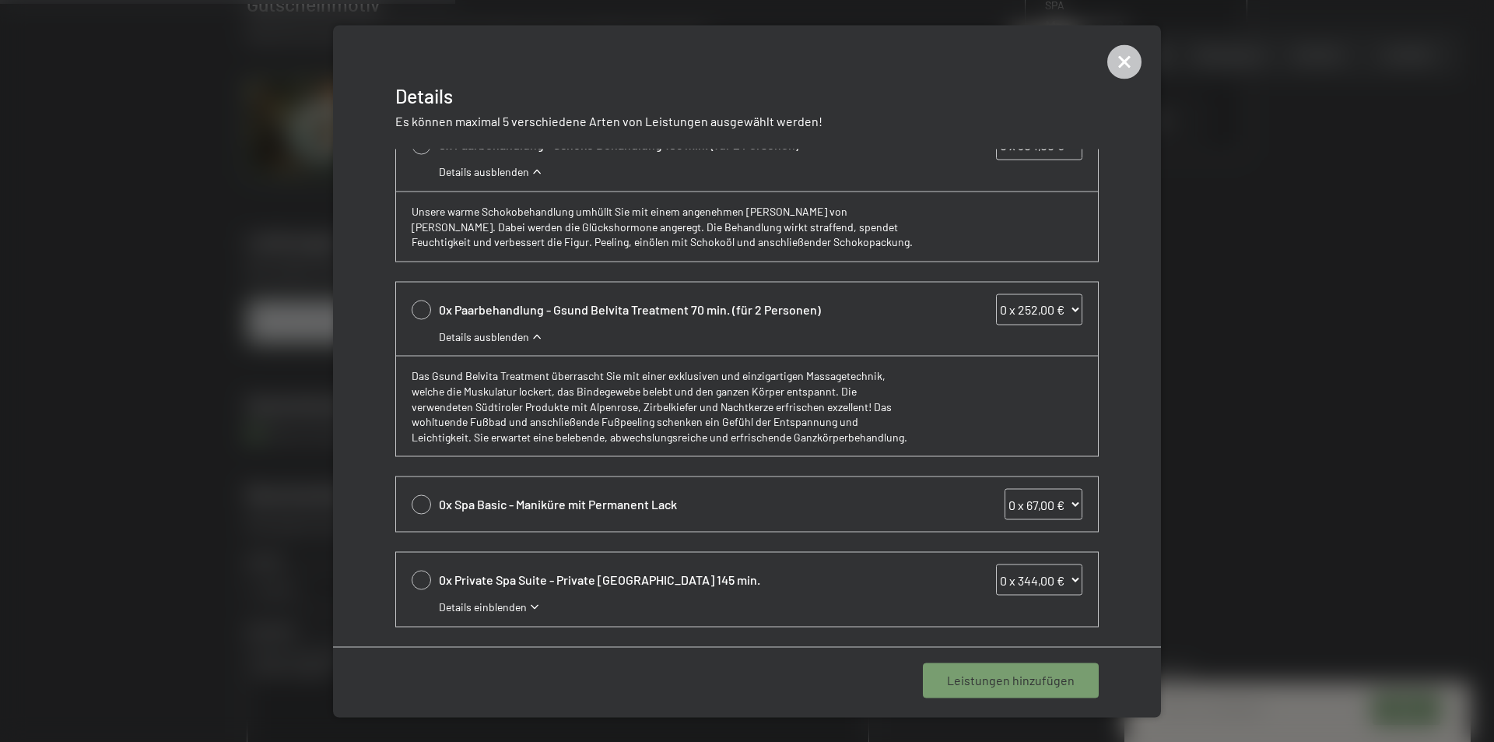
click at [724, 497] on span "0x Spa Basic - Maniküre mit Permanent Lack" at bounding box center [680, 504] width 482 height 17
click at [1121, 61] on icon at bounding box center [1124, 61] width 34 height 34
